Goal: Book appointment/travel/reservation

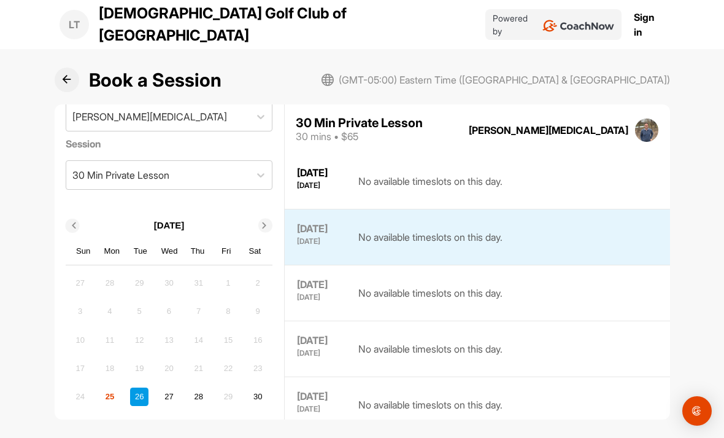
scroll to position [34, 0]
click at [114, 389] on div "25" at bounding box center [110, 398] width 18 height 18
click at [266, 224] on icon at bounding box center [265, 227] width 6 height 6
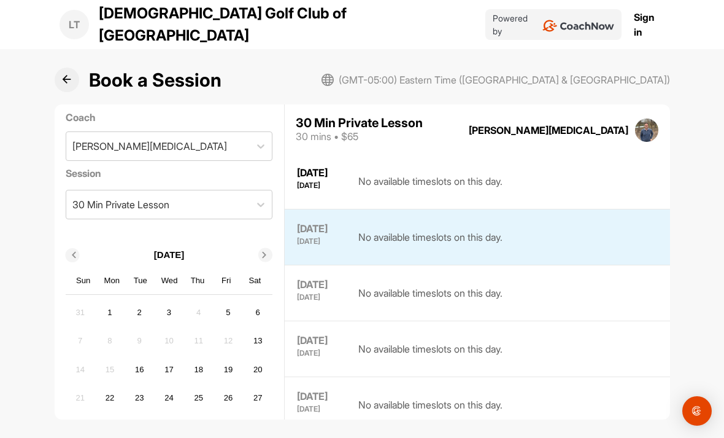
click at [173, 303] on div "3" at bounding box center [169, 312] width 18 height 18
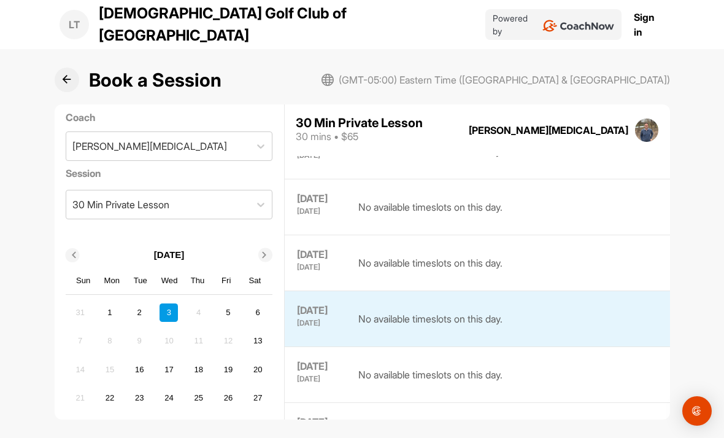
scroll to position [434, 0]
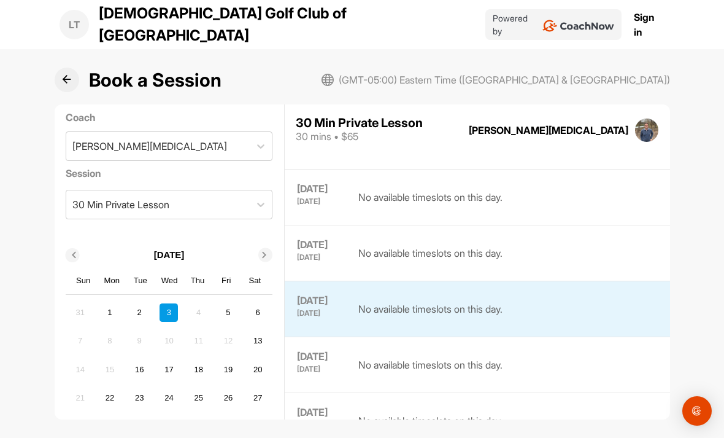
click at [233, 303] on div "5" at bounding box center [228, 312] width 18 height 18
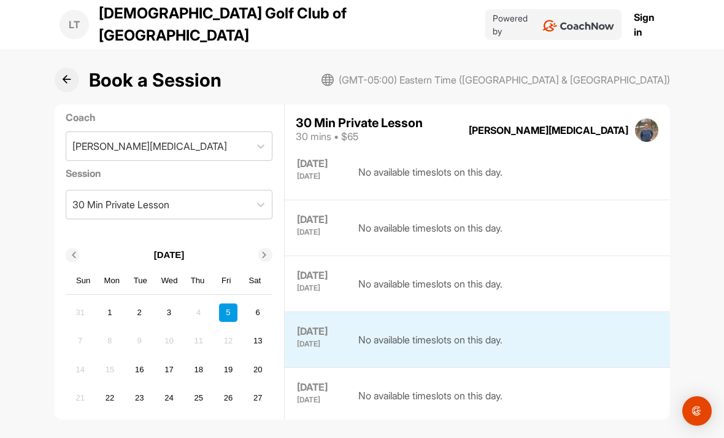
scroll to position [398, 0]
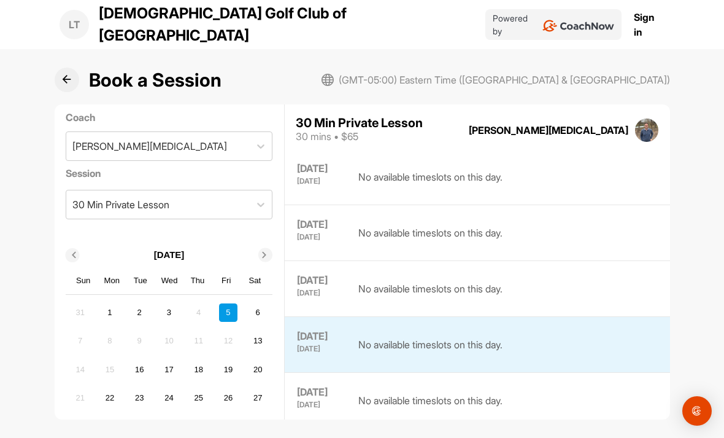
click at [503, 217] on div "No available timeslots on this day." at bounding box center [431, 232] width 144 height 31
click at [171, 303] on div "3" at bounding box center [169, 312] width 18 height 18
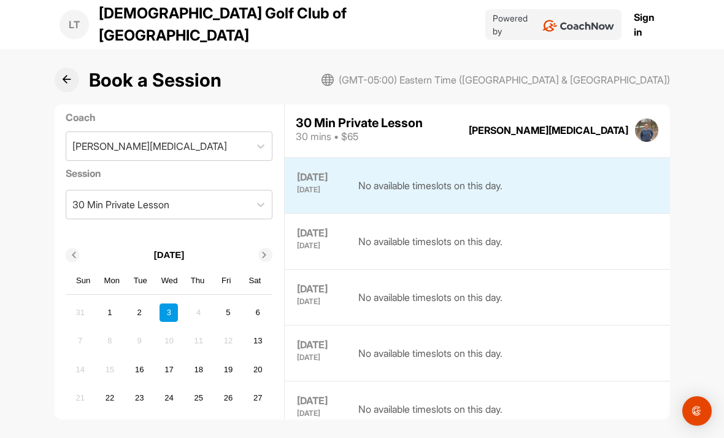
scroll to position [391, 0]
click at [491, 281] on div "No available timeslots on this day." at bounding box center [431, 296] width 144 height 31
click at [314, 281] on div "[DATE]" at bounding box center [321, 288] width 49 height 14
click at [232, 303] on div "5" at bounding box center [228, 312] width 18 height 18
click at [111, 332] on div "8" at bounding box center [110, 341] width 18 height 18
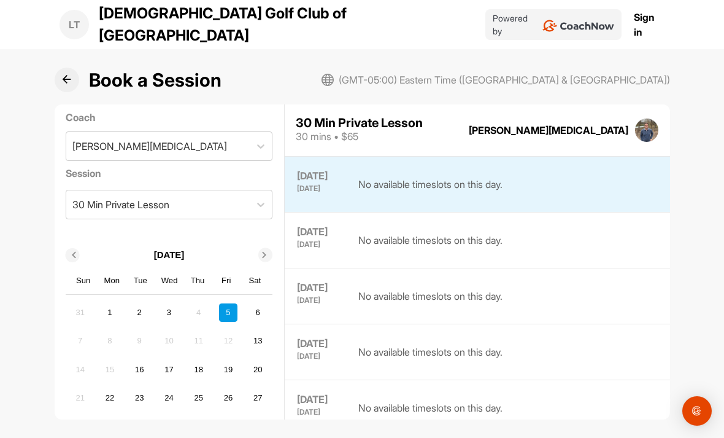
click at [147, 332] on div "9" at bounding box center [139, 341] width 18 height 18
click at [144, 360] on div "16" at bounding box center [139, 369] width 18 height 18
click at [174, 360] on div "17" at bounding box center [169, 369] width 18 height 18
click at [174, 303] on div "3" at bounding box center [169, 312] width 18 height 18
click at [233, 303] on div "5" at bounding box center [228, 312] width 18 height 18
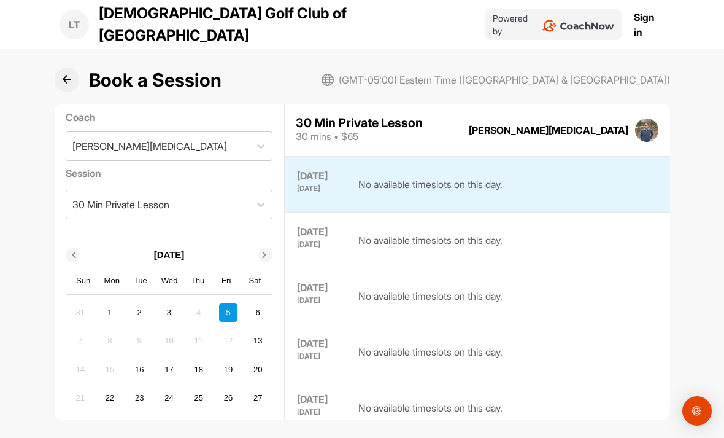
click at [174, 303] on div "3" at bounding box center [169, 312] width 18 height 18
